Goal: Information Seeking & Learning: Understand process/instructions

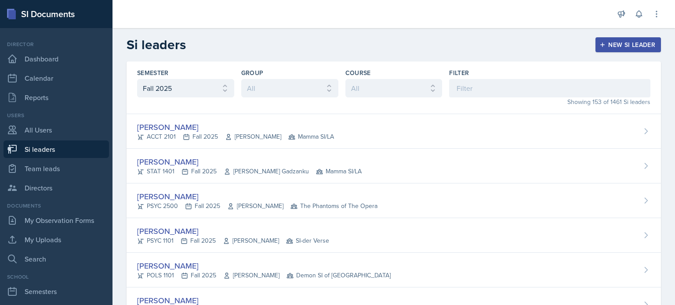
select select "2bed604d-1099-4043-b1bc-2365e8740244"
click at [42, 129] on link "All Users" at bounding box center [56, 130] width 105 height 18
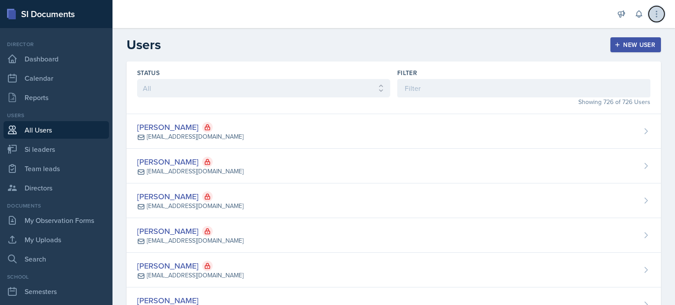
click at [660, 13] on icon at bounding box center [656, 14] width 9 height 9
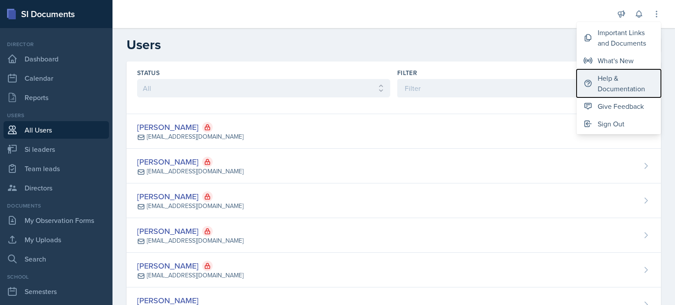
click at [613, 82] on div "Help & Documentation" at bounding box center [625, 83] width 56 height 21
